Goal: Task Accomplishment & Management: Use online tool/utility

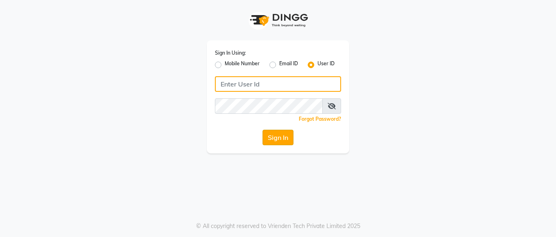
type input "mayahairandbeauty"
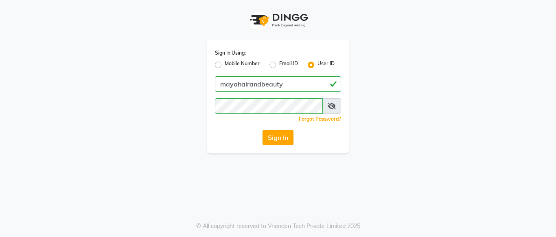
click at [274, 139] on button "Sign In" at bounding box center [278, 136] width 31 height 15
click at [274, 139] on div "Sign In" at bounding box center [278, 136] width 126 height 15
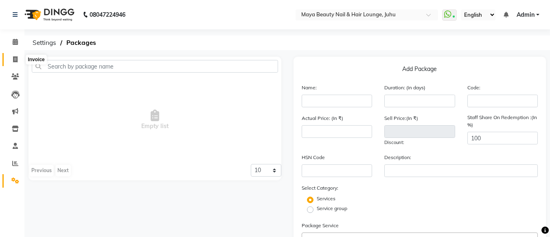
click at [15, 59] on icon at bounding box center [15, 59] width 4 height 6
select select "service"
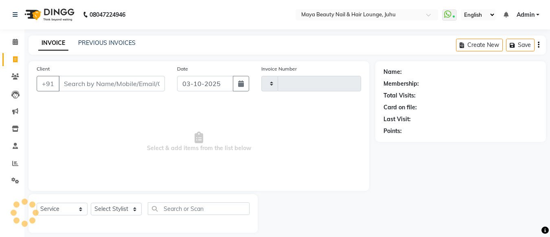
scroll to position [8, 0]
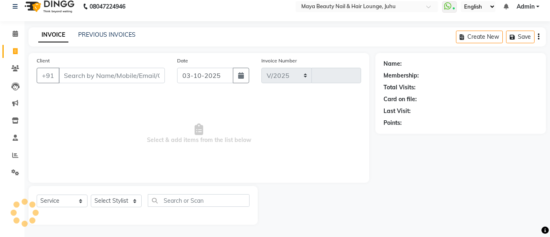
select select "4023"
type input "0409"
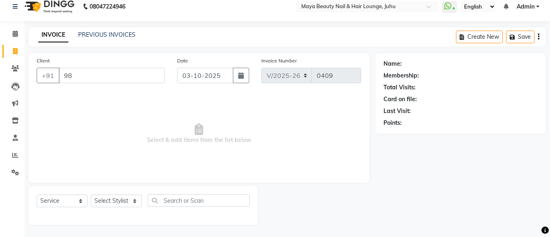
type input "9"
